Goal: Obtain resource: Download file/media

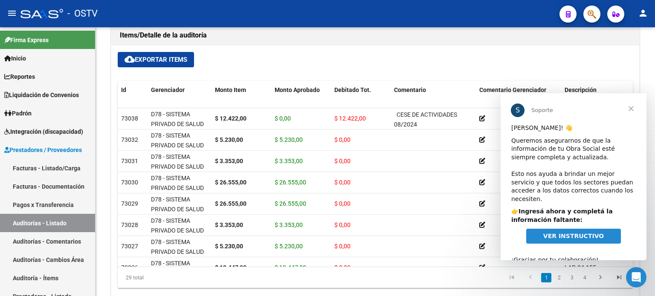
click at [586, 233] on span "VER INSTRUCTIVO" at bounding box center [573, 236] width 61 height 7
click at [141, 58] on span "cloud_download Exportar Items" at bounding box center [155, 60] width 63 height 8
click at [633, 110] on span "Cerrar" at bounding box center [630, 108] width 31 height 31
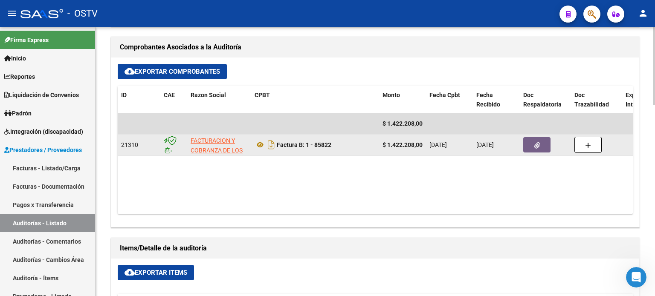
click at [523, 140] on button "button" at bounding box center [536, 144] width 27 height 15
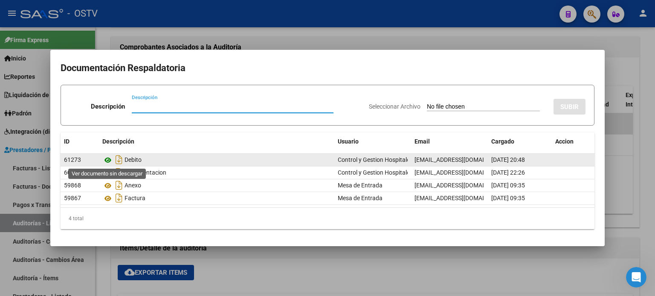
click at [107, 159] on icon at bounding box center [107, 160] width 11 height 10
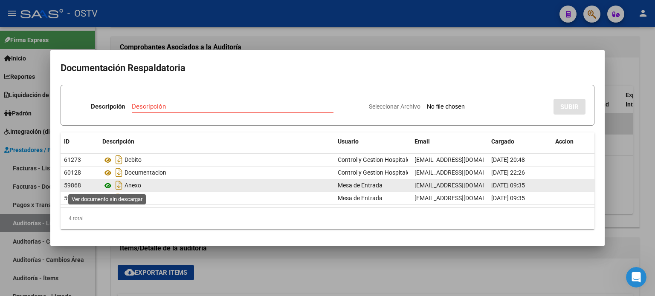
click at [107, 189] on icon at bounding box center [107, 186] width 11 height 10
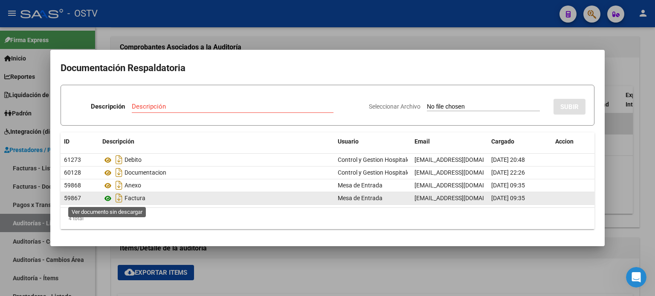
click at [107, 201] on icon at bounding box center [107, 198] width 11 height 10
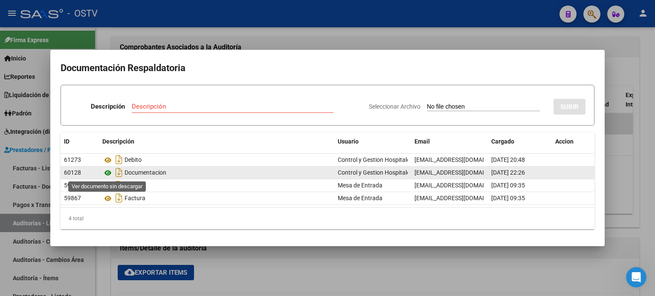
click at [108, 173] on icon at bounding box center [107, 173] width 11 height 10
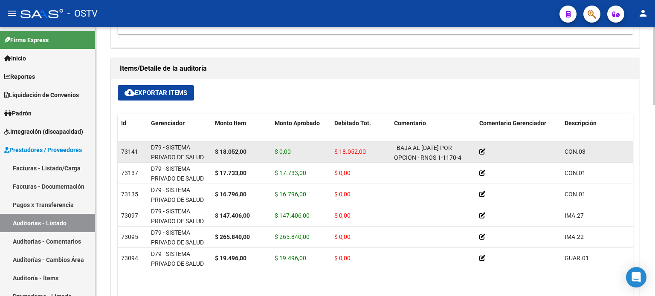
scroll to position [534, 0]
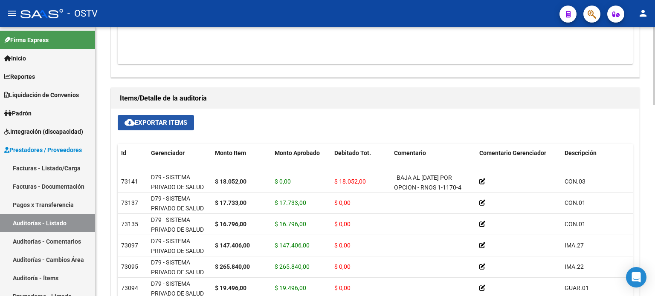
click at [170, 122] on span "cloud_download Exportar Items" at bounding box center [155, 123] width 63 height 8
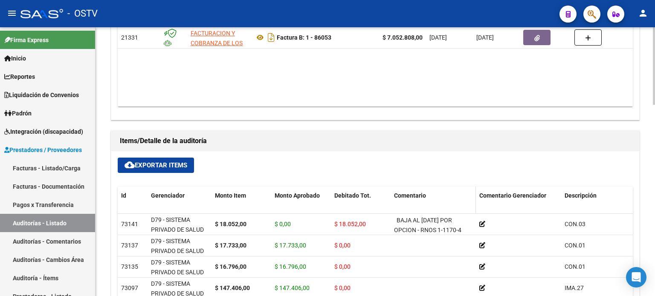
scroll to position [363, 0]
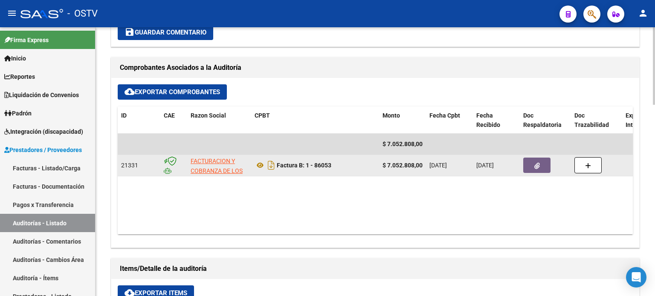
click at [542, 166] on button "button" at bounding box center [536, 165] width 27 height 15
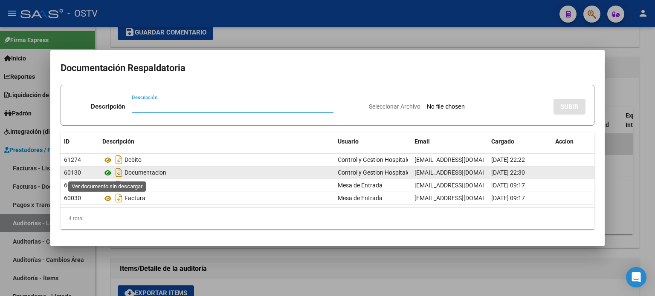
click at [108, 174] on icon at bounding box center [107, 173] width 11 height 10
